Goal: Find specific page/section: Find specific page/section

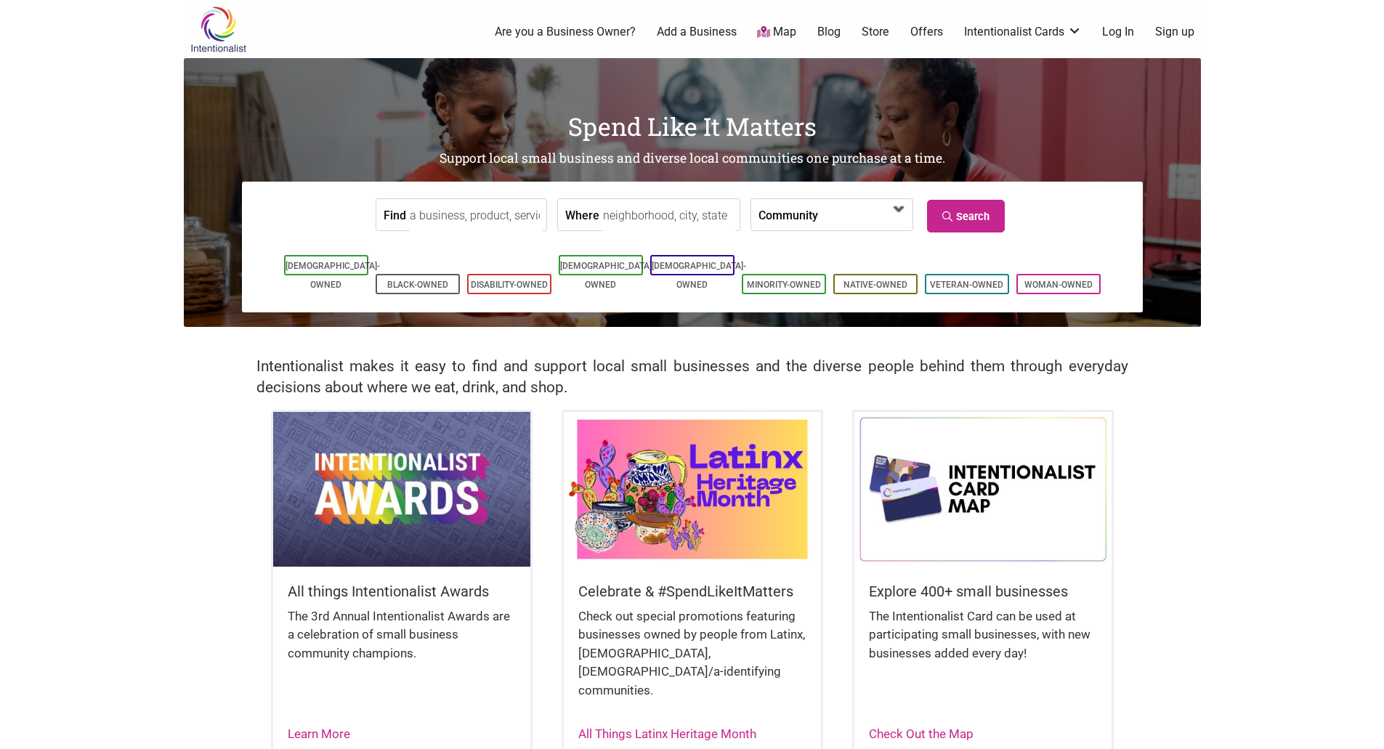
click at [895, 219] on span at bounding box center [899, 209] width 23 height 23
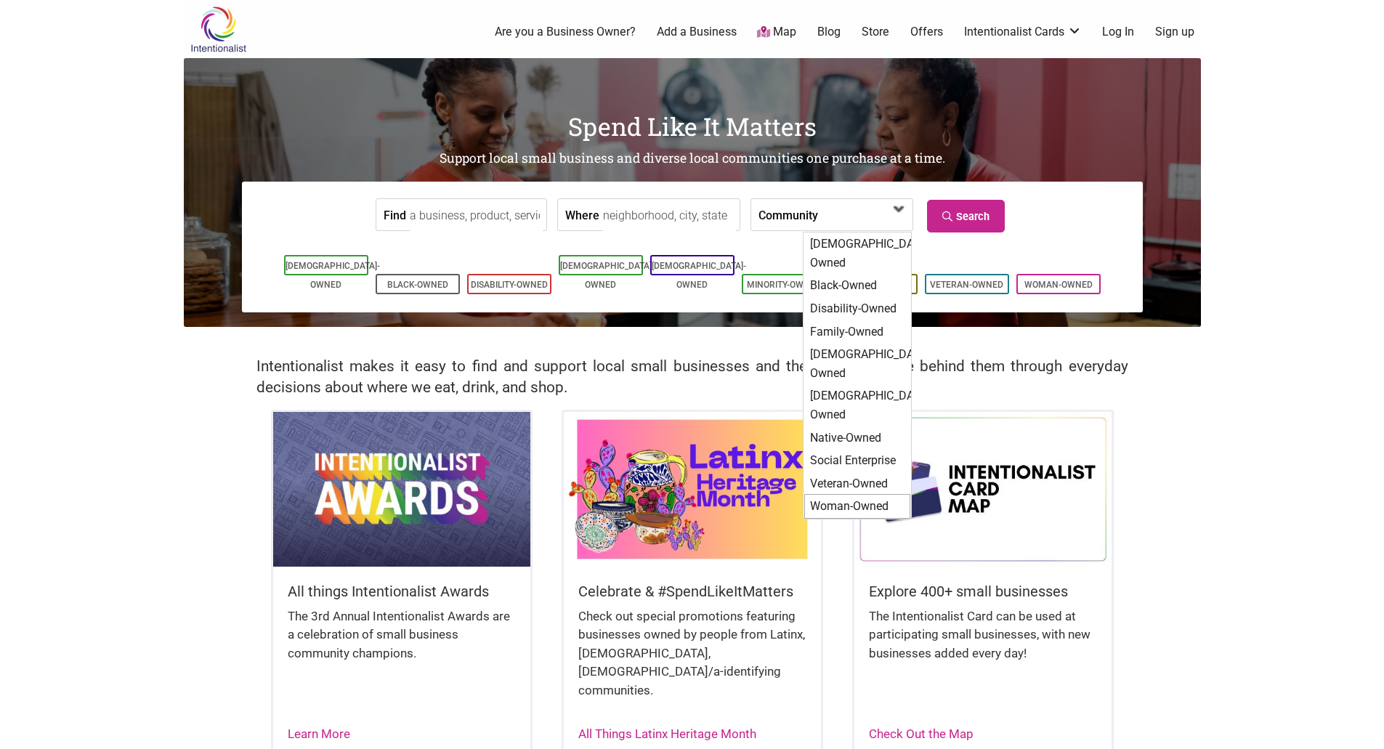
click at [865, 494] on div "Woman-Owned" at bounding box center [857, 506] width 106 height 25
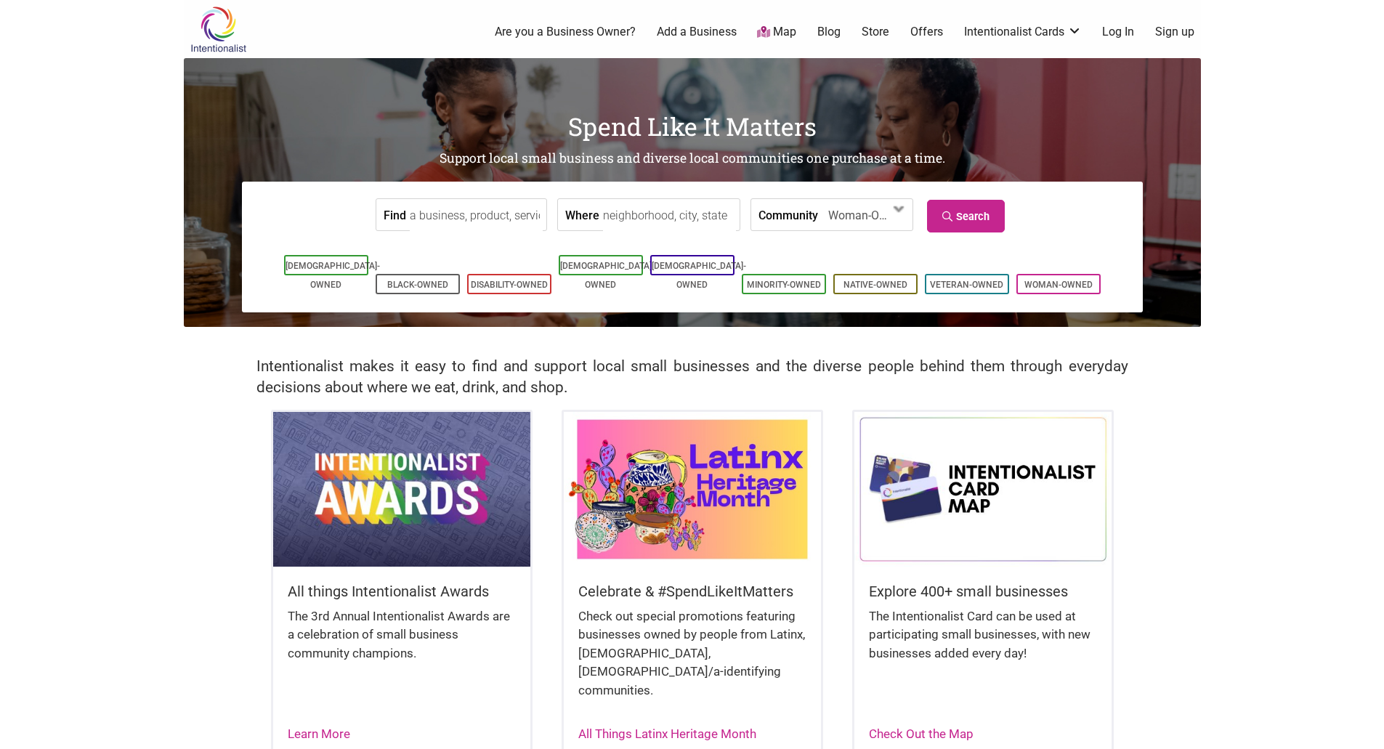
click at [487, 217] on input "Find" at bounding box center [476, 215] width 133 height 33
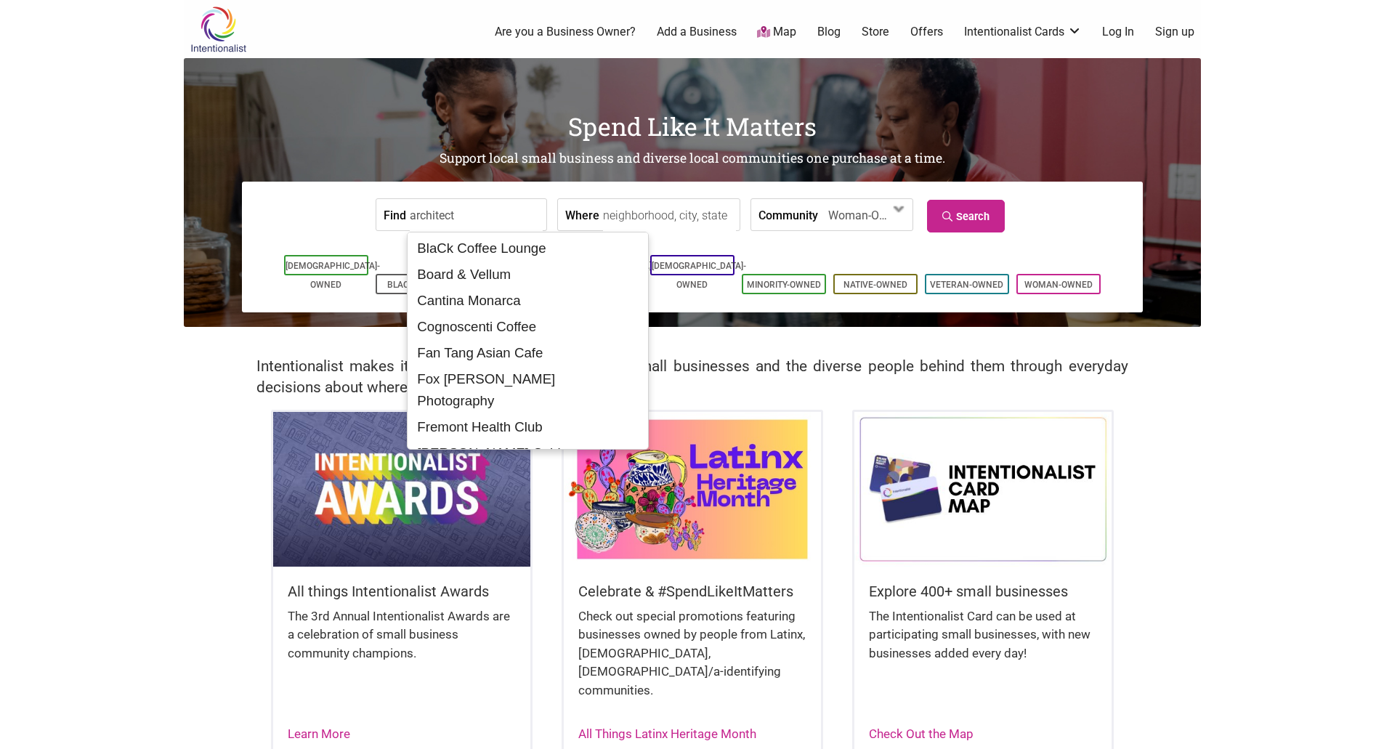
type input "architect"
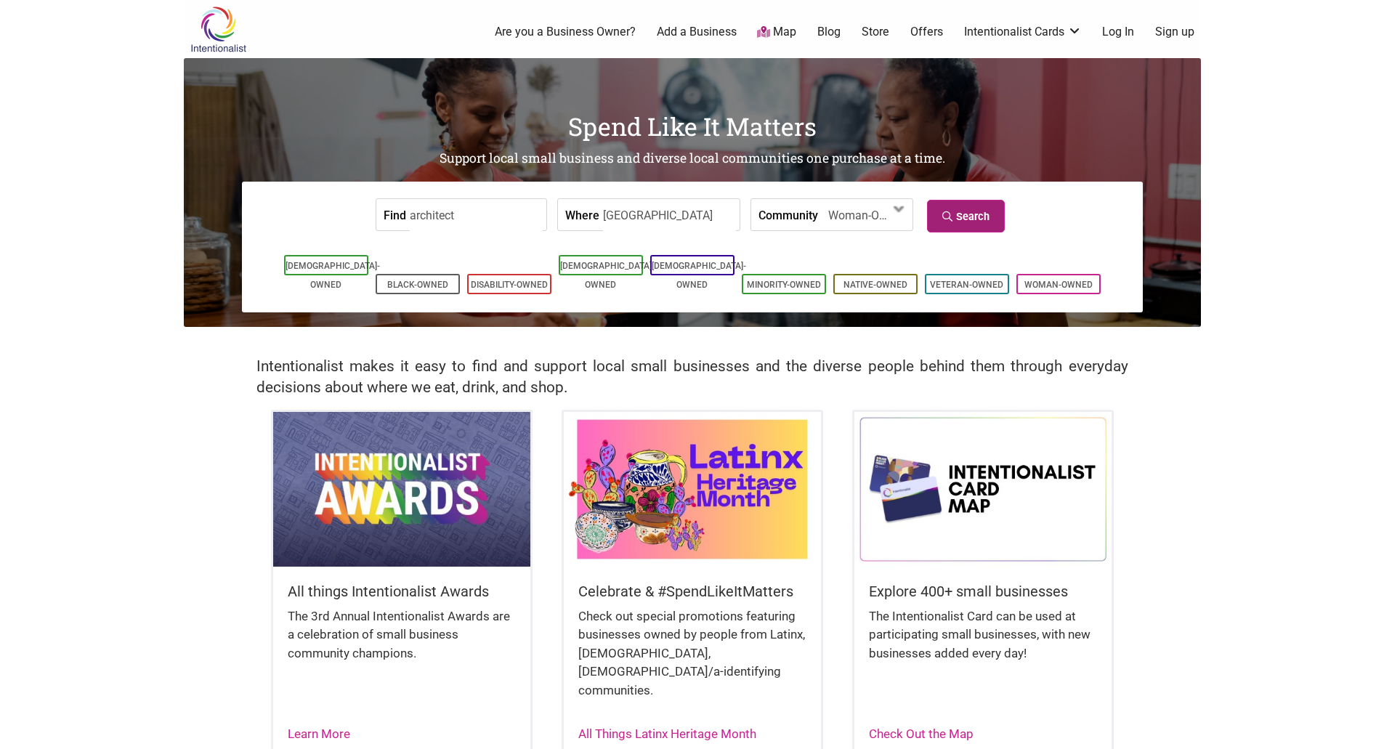
type input "seattle"
click at [980, 204] on link "Search" at bounding box center [966, 216] width 78 height 33
